Goal: Task Accomplishment & Management: Manage account settings

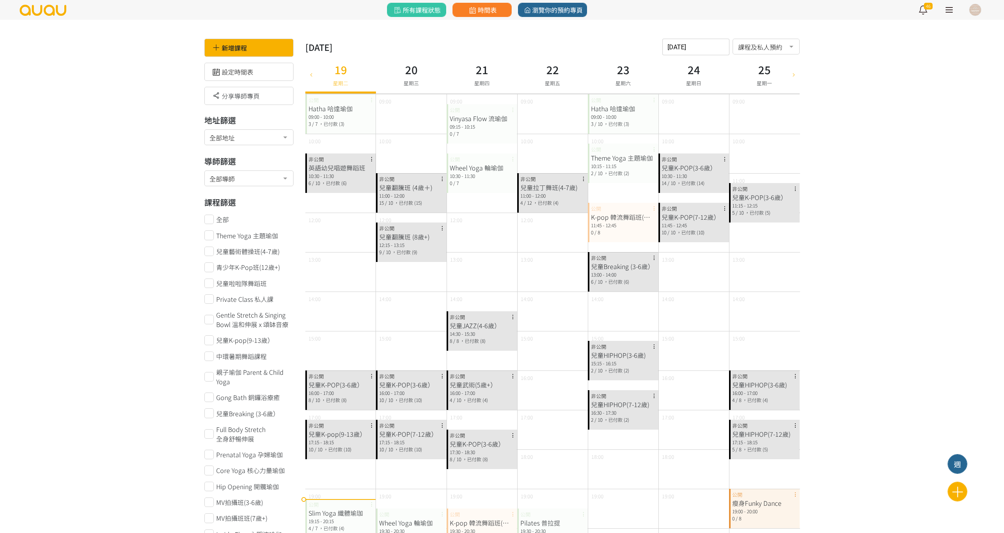
scroll to position [197, 0]
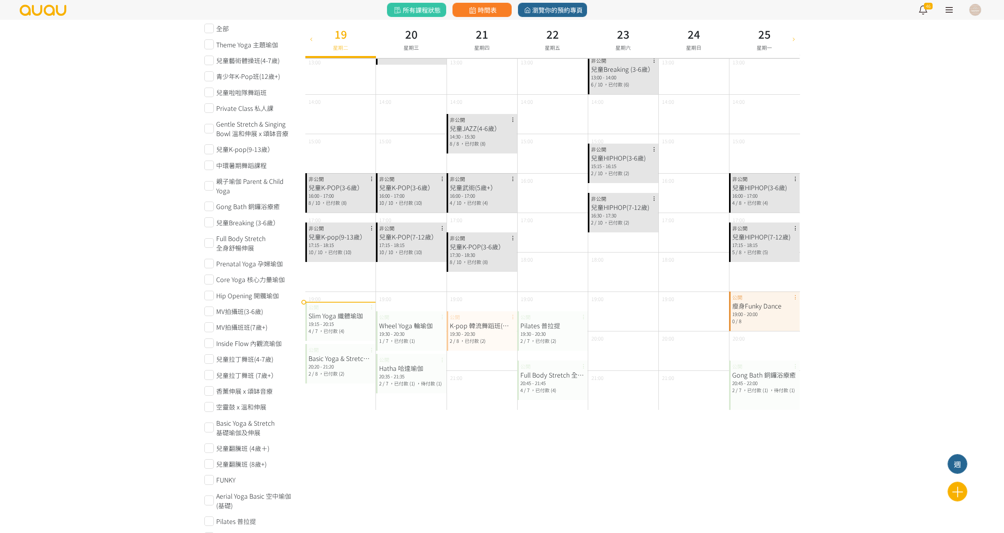
click at [407, 322] on div "Wheel Yoga 輪瑜伽" at bounding box center [411, 325] width 64 height 9
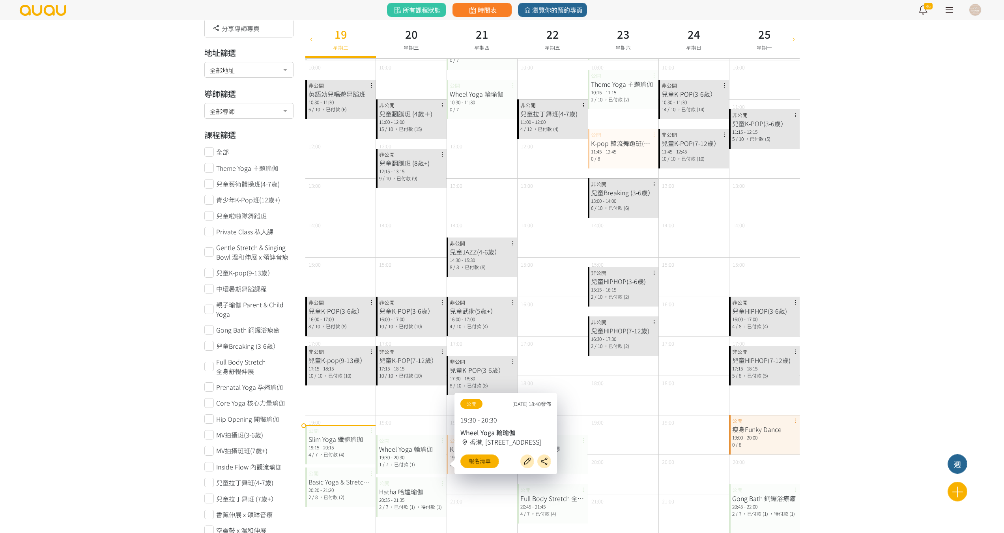
scroll to position [0, 0]
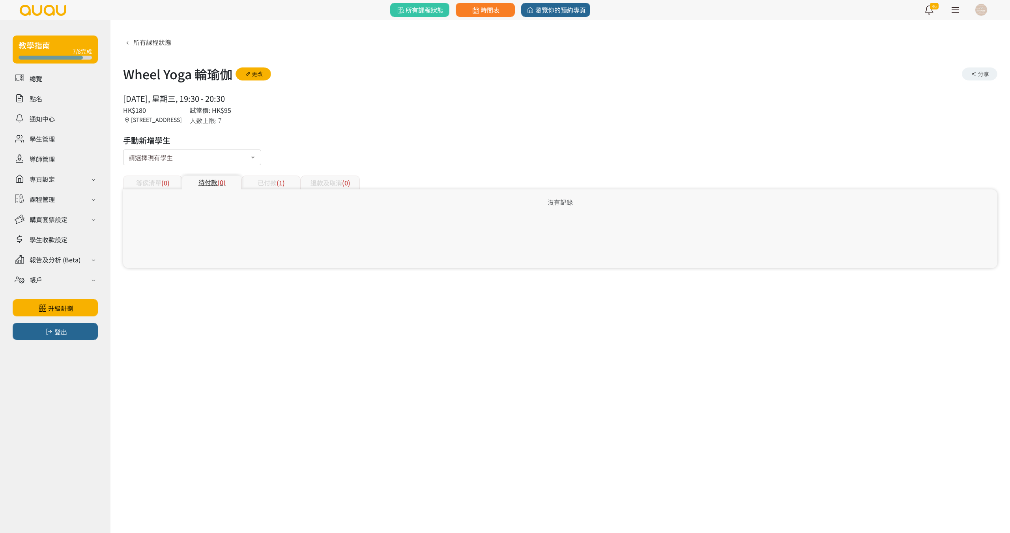
click at [258, 177] on div "已付款 (1)" at bounding box center [270, 183] width 59 height 14
click at [477, 9] on icon at bounding box center [476, 10] width 10 height 7
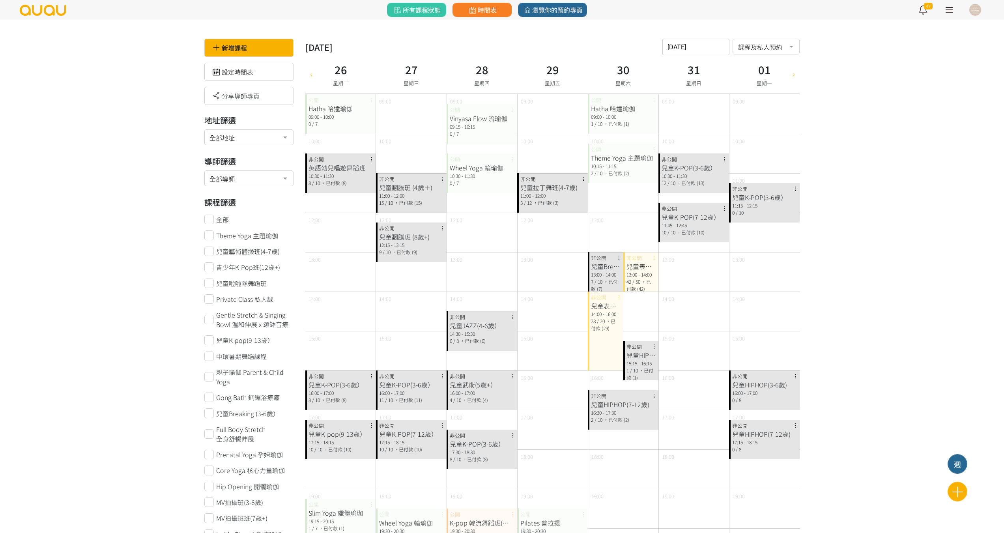
click at [790, 78] on div at bounding box center [794, 74] width 12 height 38
type input "2025-09-02"
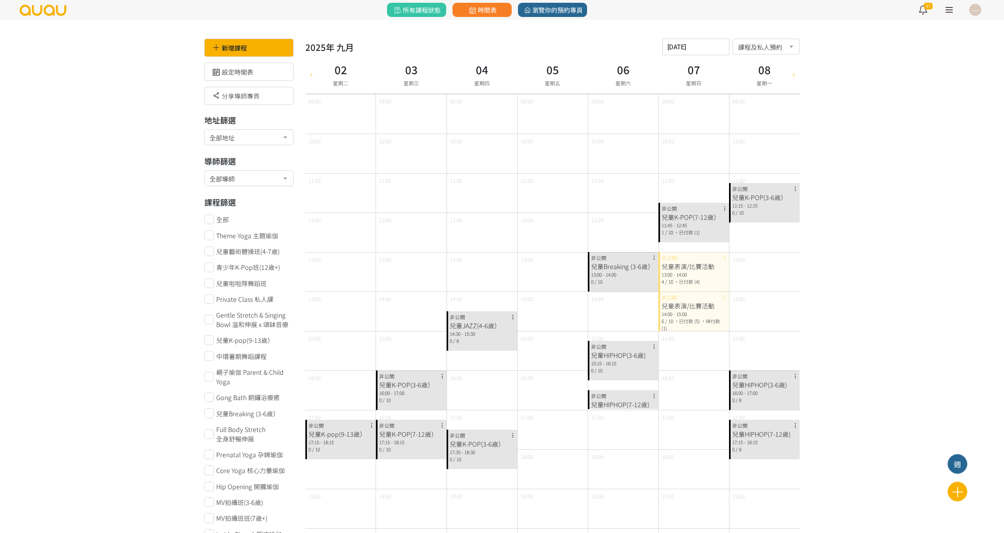
click at [678, 274] on div "13:00 - 14:00" at bounding box center [693, 274] width 64 height 7
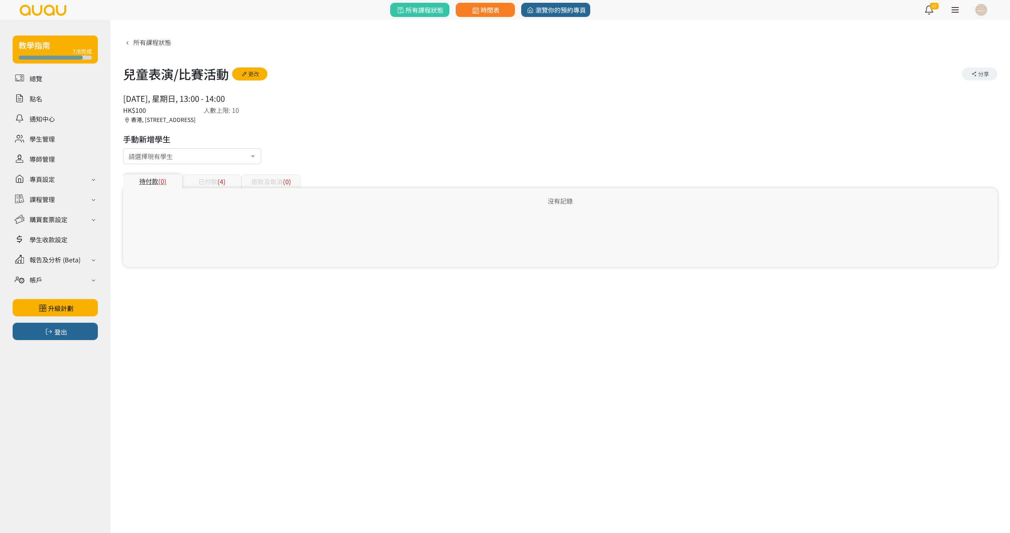
click at [195, 187] on div "已付款 (4)" at bounding box center [211, 181] width 59 height 14
